Goal: Task Accomplishment & Management: Use online tool/utility

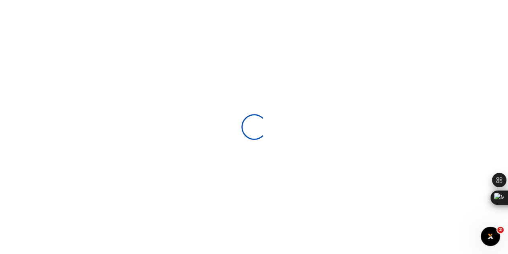
click at [65, 44] on div at bounding box center [254, 127] width 508 height 254
click at [132, 46] on div at bounding box center [254, 127] width 508 height 254
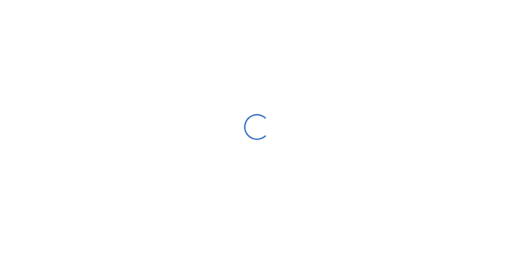
select select
type input "[DATE] - [DATE]"
